Goal: Task Accomplishment & Management: Complete application form

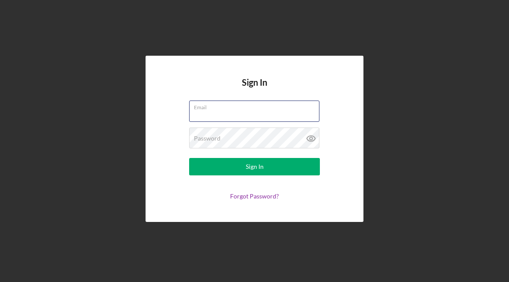
type input "[EMAIL_ADDRESS][DOMAIN_NAME]"
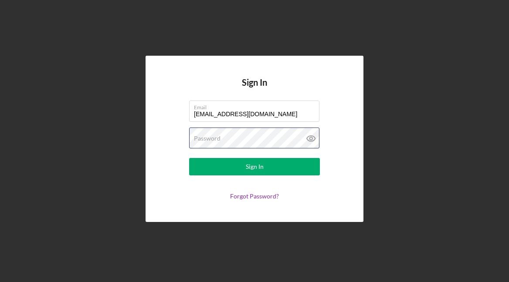
click at [255, 167] on button "Sign In" at bounding box center [254, 166] width 131 height 17
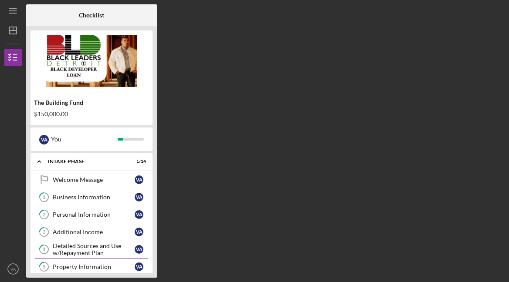
click at [78, 268] on div "Property Information" at bounding box center [94, 267] width 82 height 7
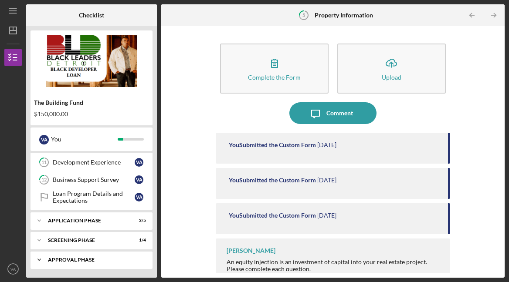
scroll to position [209, 0]
click at [75, 218] on div "Application Phase" at bounding box center [95, 220] width 94 height 5
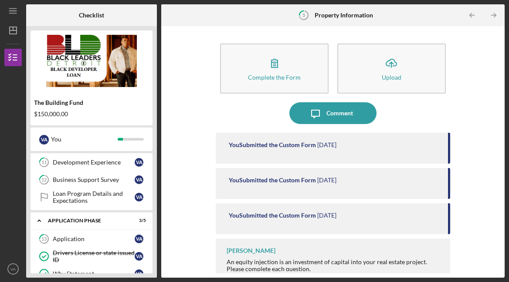
scroll to position [9, 0]
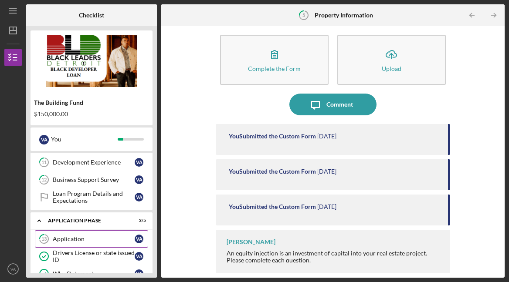
click at [84, 234] on link "13 Application V A" at bounding box center [91, 239] width 113 height 17
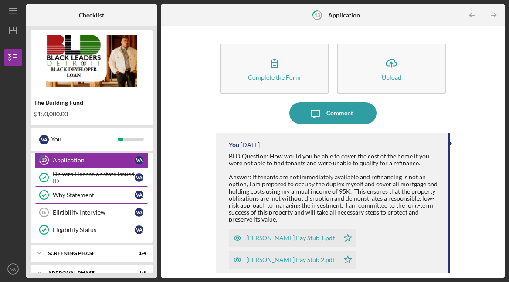
scroll to position [291, 0]
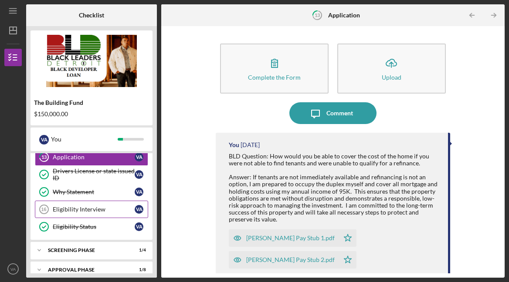
click at [73, 210] on div "Eligibility Interview" at bounding box center [94, 209] width 82 height 7
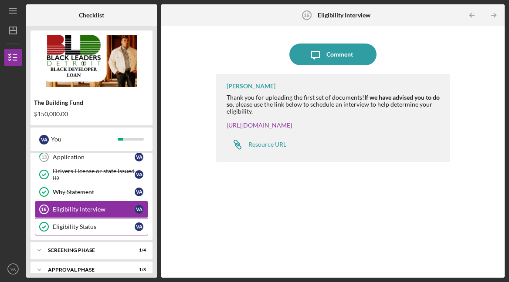
click at [88, 228] on div "Eligibility Status" at bounding box center [94, 227] width 82 height 7
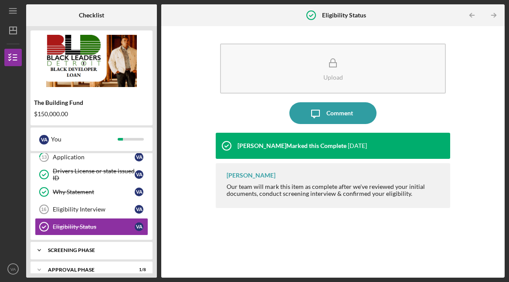
click at [89, 249] on div "Screening Phase" at bounding box center [95, 250] width 94 height 5
click at [87, 267] on div "Business Collateral and/or Accounts Receivables" at bounding box center [94, 269] width 82 height 14
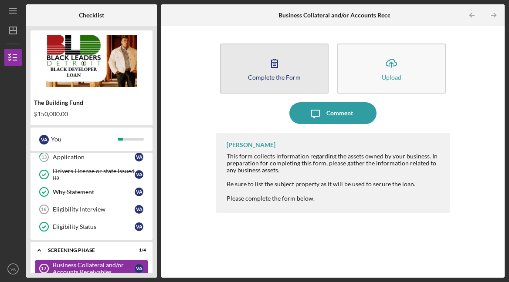
click at [278, 77] on div "Complete the Form" at bounding box center [274, 77] width 53 height 7
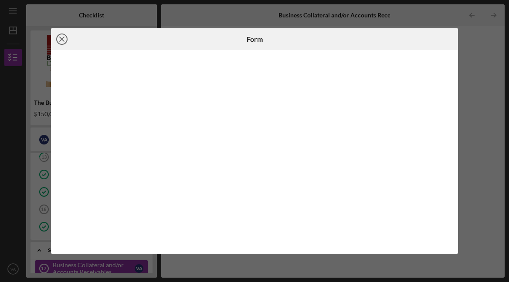
click at [63, 37] on icon "Icon/Close" at bounding box center [62, 39] width 22 height 22
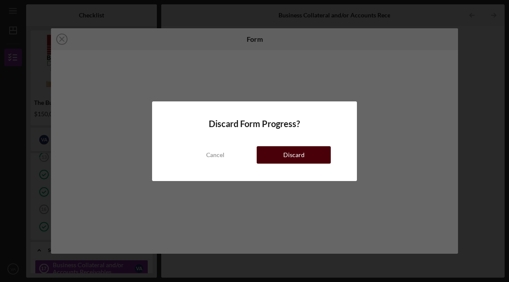
click at [278, 154] on button "Discard" at bounding box center [294, 154] width 74 height 17
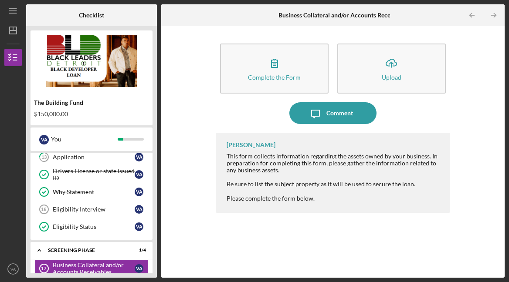
click at [101, 266] on div "Business Collateral and/or Accounts Receivables" at bounding box center [94, 269] width 82 height 14
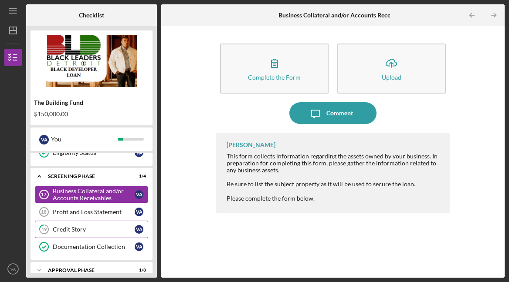
scroll to position [376, 0]
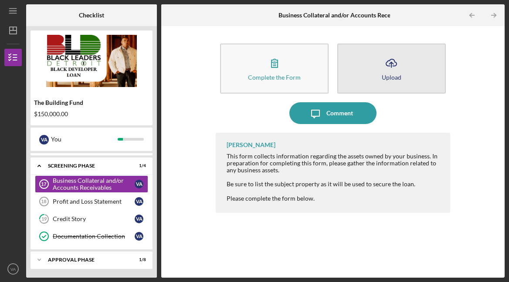
click at [390, 74] on div "Upload" at bounding box center [392, 77] width 20 height 7
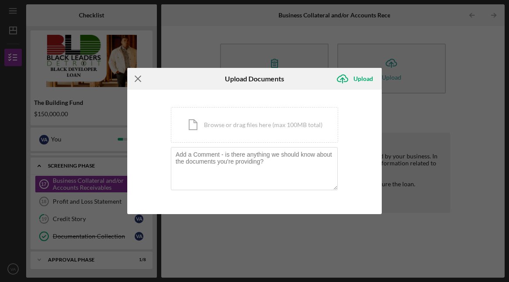
click at [137, 78] on line at bounding box center [138, 79] width 6 height 6
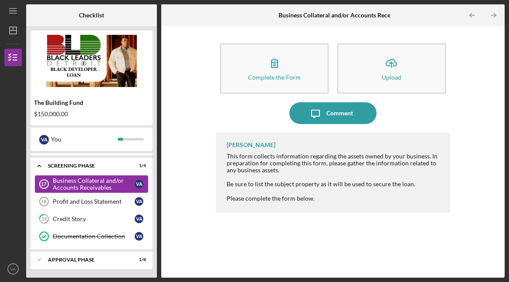
click at [84, 185] on div "Business Collateral and/or Accounts Receivables" at bounding box center [94, 184] width 82 height 14
